Goal: Task Accomplishment & Management: Manage account settings

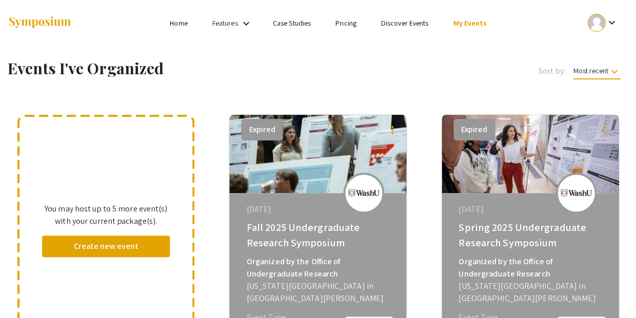
click at [453, 25] on link "My Events" at bounding box center [470, 22] width 34 height 9
click at [458, 51] on button "Events I've organized" at bounding box center [469, 44] width 88 height 25
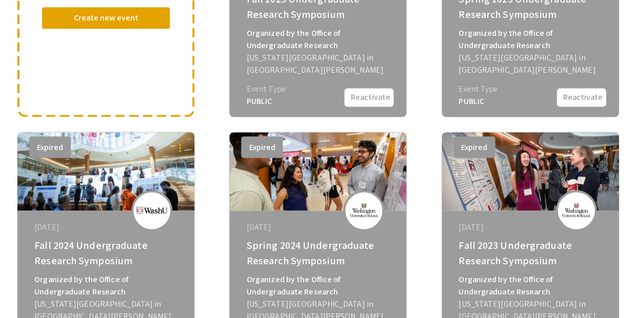
scroll to position [226, 0]
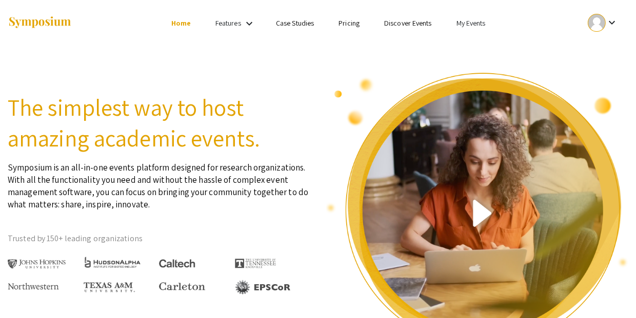
click at [456, 24] on link "My Events" at bounding box center [470, 22] width 29 height 9
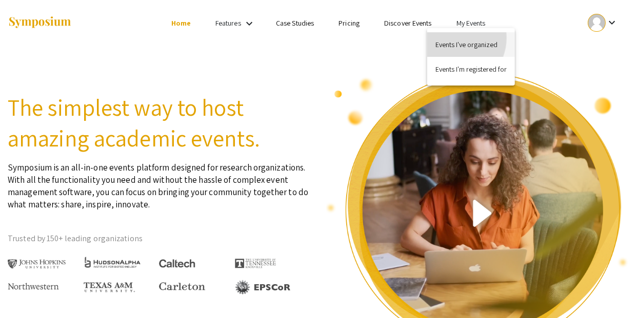
click at [453, 38] on button "Events I've organized" at bounding box center [470, 44] width 88 height 25
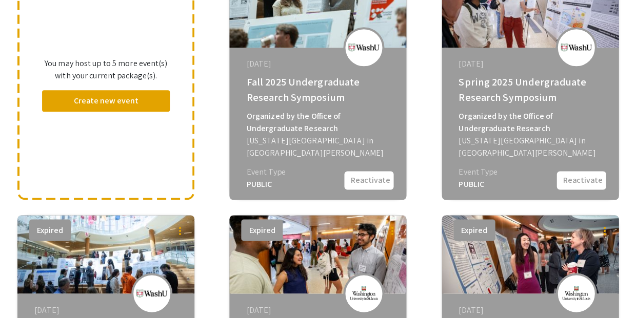
scroll to position [148, 0]
